Goal: Go to known website: Access a specific website the user already knows

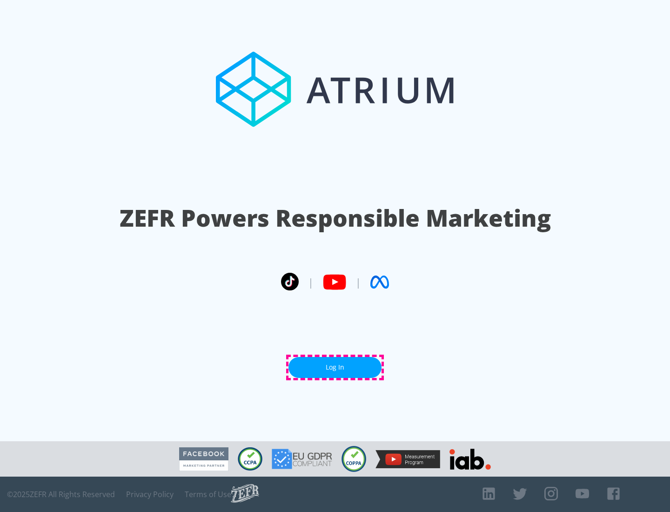
click at [335, 367] on link "Log In" at bounding box center [334, 367] width 93 height 21
